Goal: Task Accomplishment & Management: Complete application form

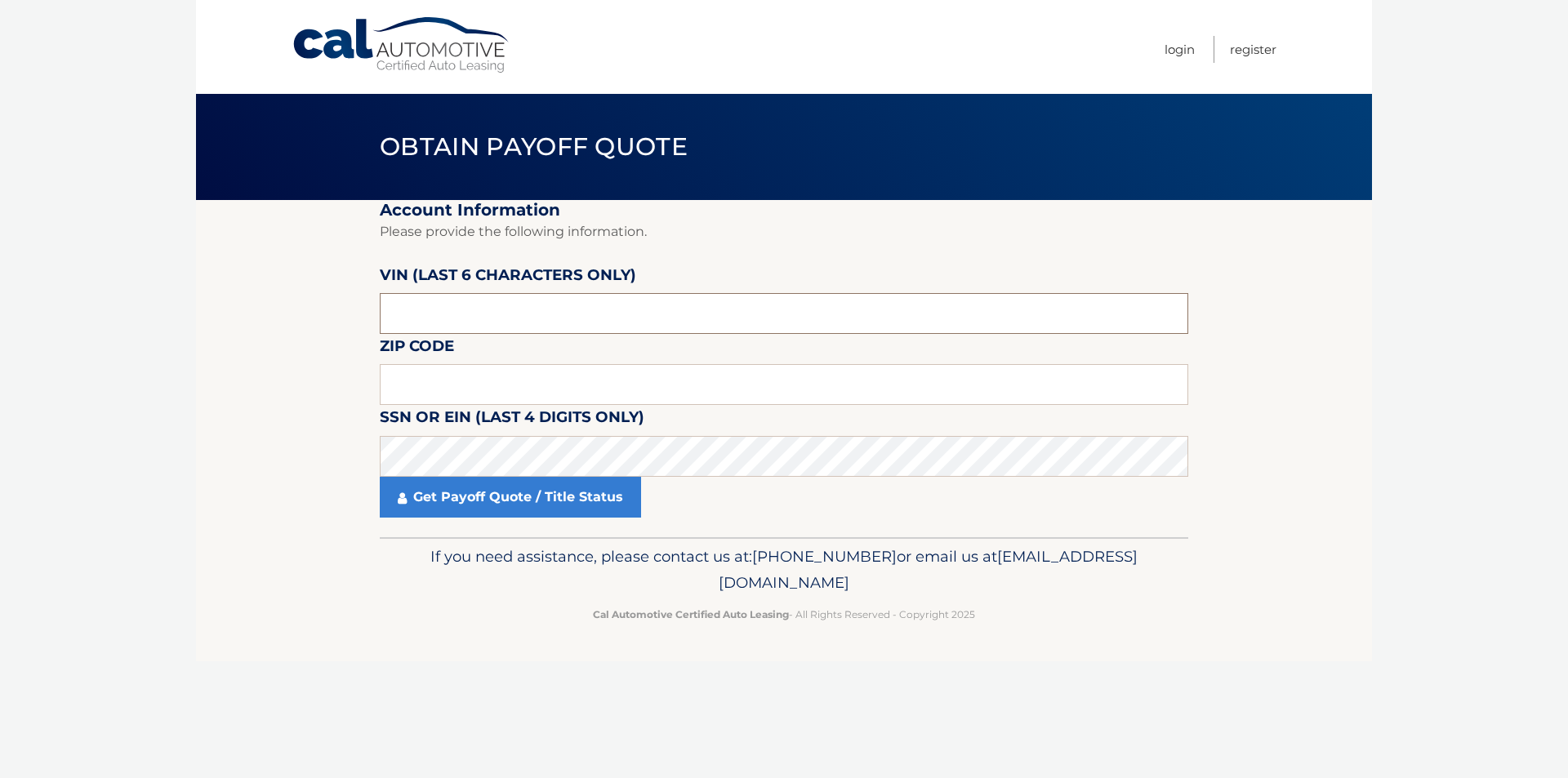
click at [425, 299] on input "text" at bounding box center [784, 313] width 809 height 41
click at [418, 304] on input "text" at bounding box center [784, 313] width 809 height 41
click at [418, 309] on input "text" at bounding box center [784, 313] width 809 height 41
paste input "D69214"
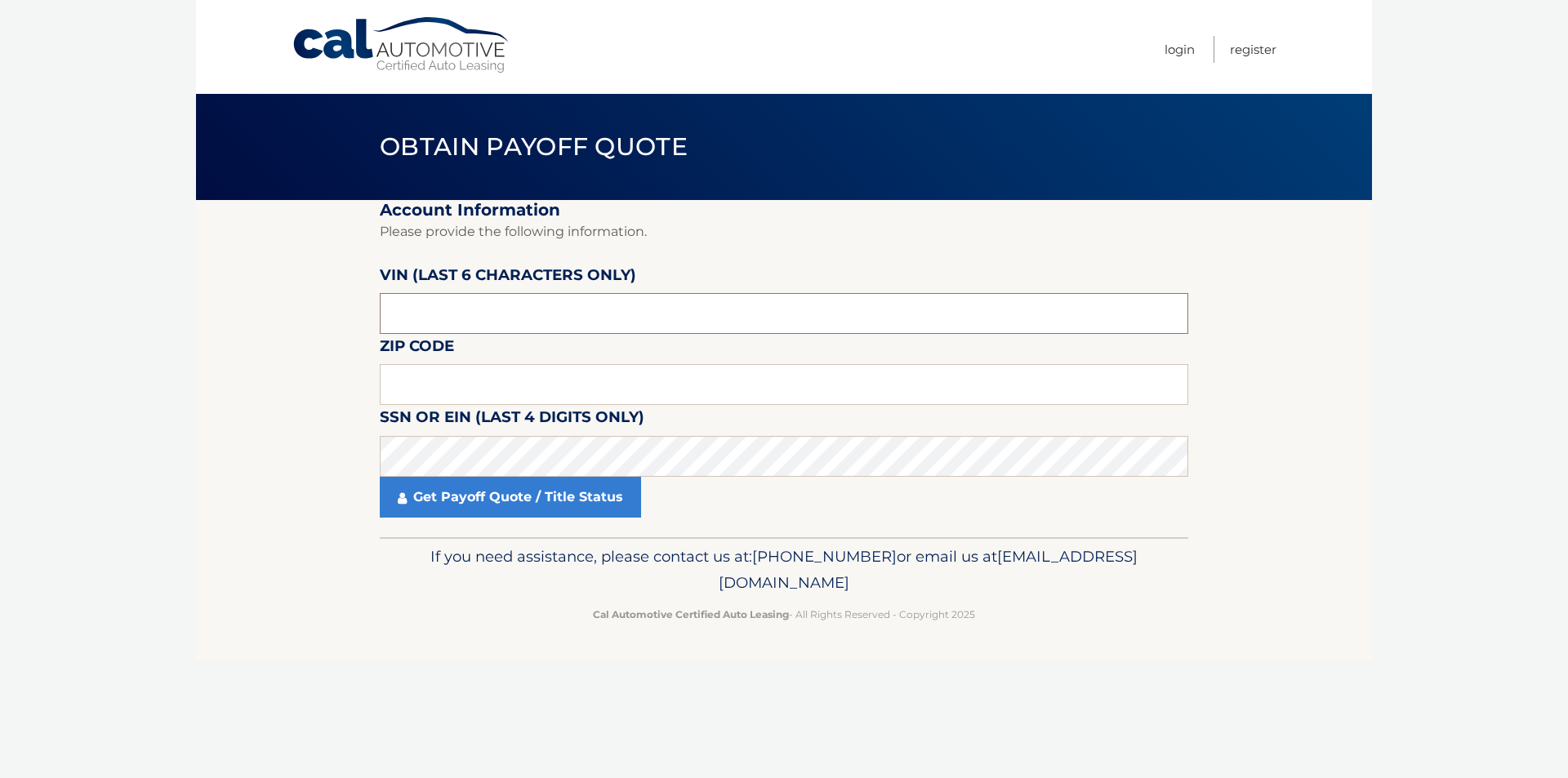
type input "D69214"
click at [418, 381] on input "text" at bounding box center [784, 383] width 809 height 41
click at [423, 375] on input "text" at bounding box center [784, 383] width 809 height 41
type input "11782"
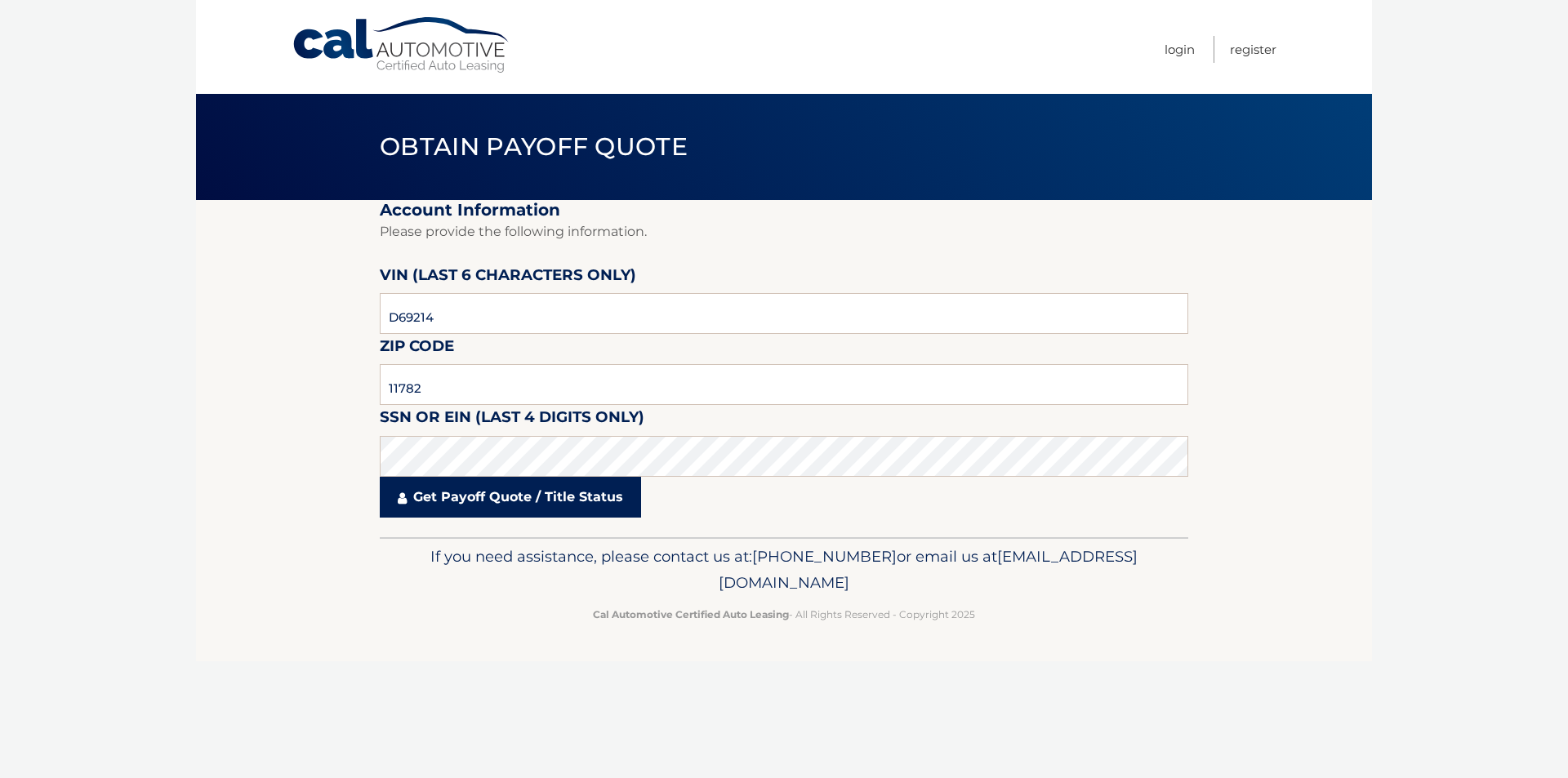
click at [502, 497] on link "Get Payoff Quote / Title Status" at bounding box center [510, 497] width 262 height 41
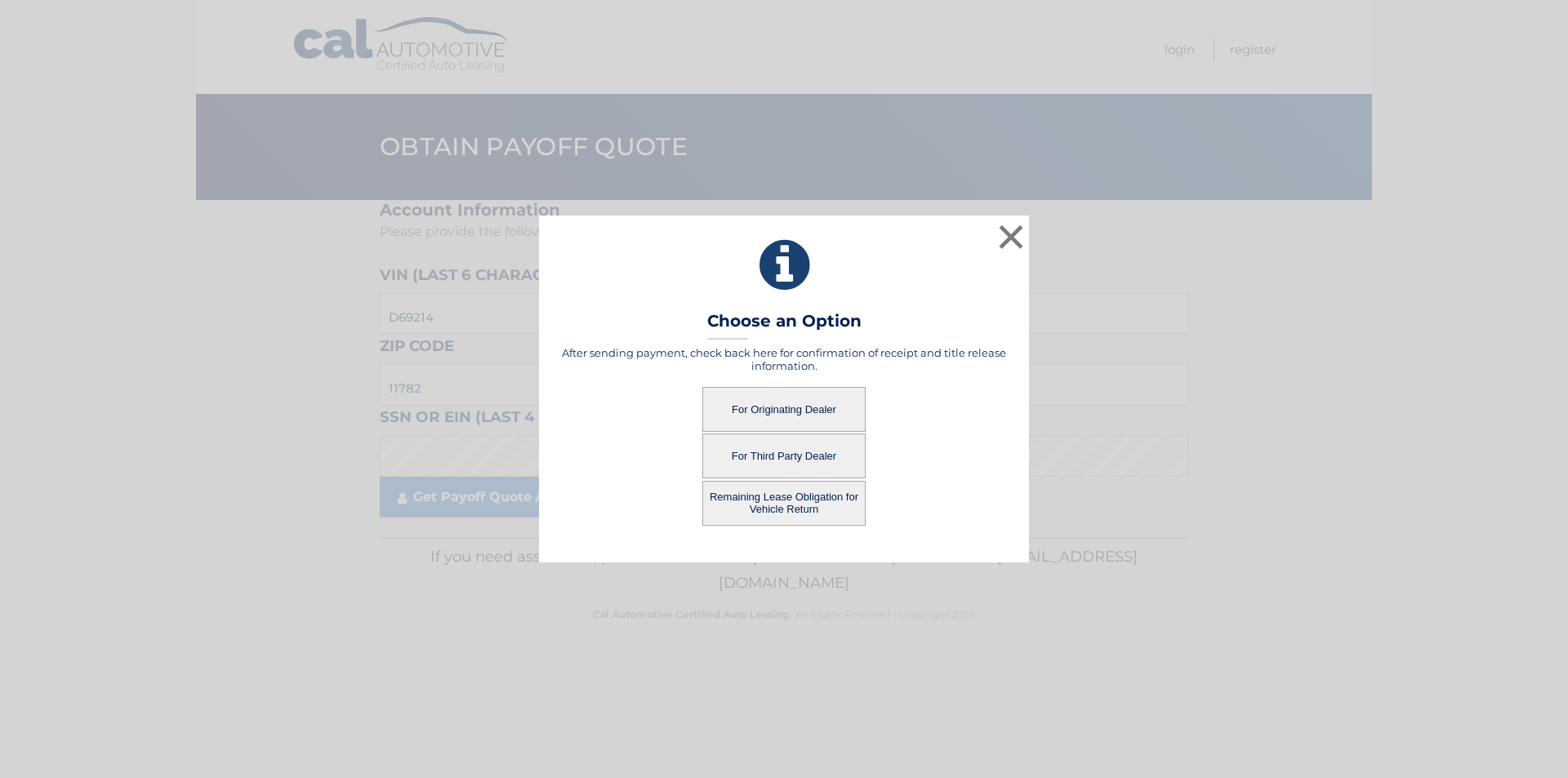
click at [767, 404] on button "For Originating Dealer" at bounding box center [783, 410] width 163 height 45
click at [774, 410] on button "For Originating Dealer" at bounding box center [783, 410] width 163 height 45
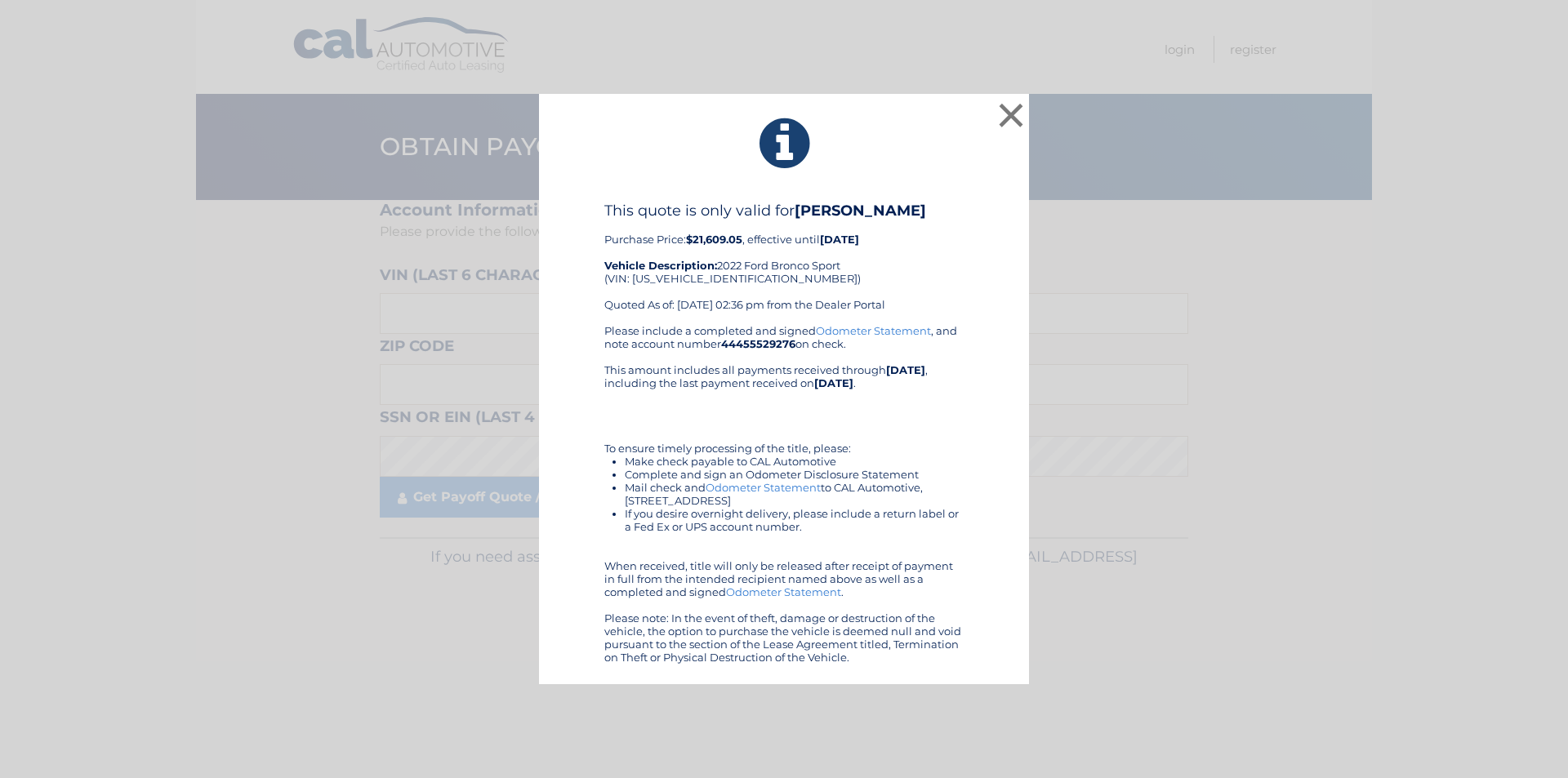
click at [774, 410] on div "Please include a completed and signed Odometer Statement , and note account num…" at bounding box center [784, 494] width 359 height 340
click at [1020, 112] on button "×" at bounding box center [1011, 115] width 33 height 33
